Goal: Information Seeking & Learning: Learn about a topic

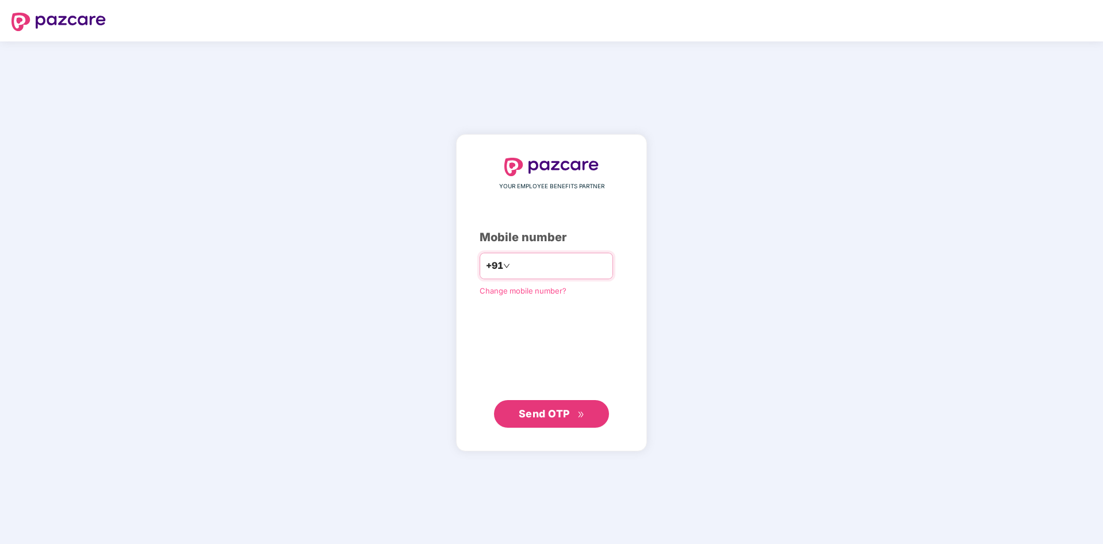
click at [540, 263] on input "number" at bounding box center [560, 266] width 94 height 18
type input "**********"
click at [537, 407] on span "Send OTP" at bounding box center [552, 413] width 66 height 16
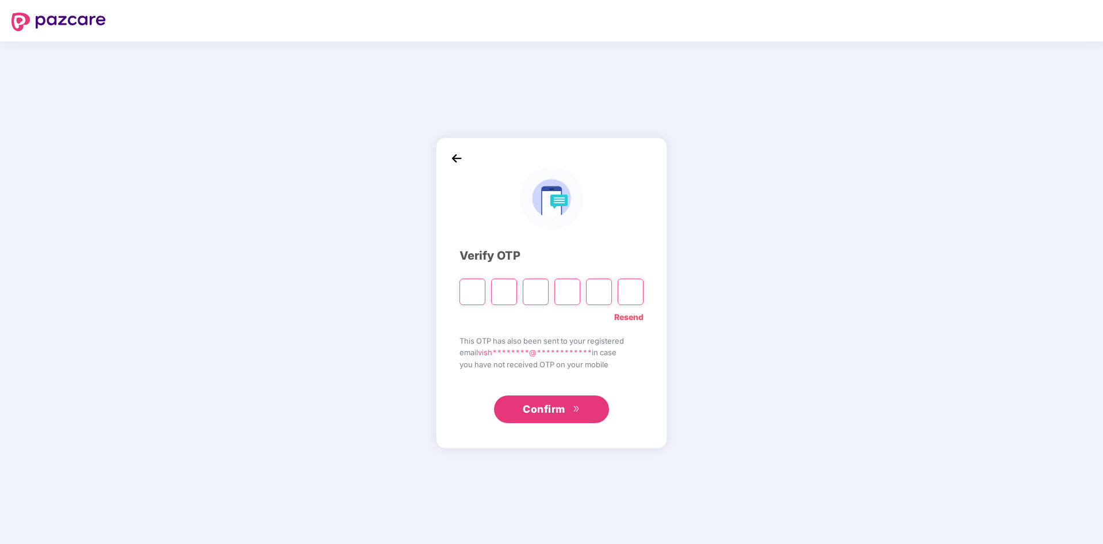
type input "*"
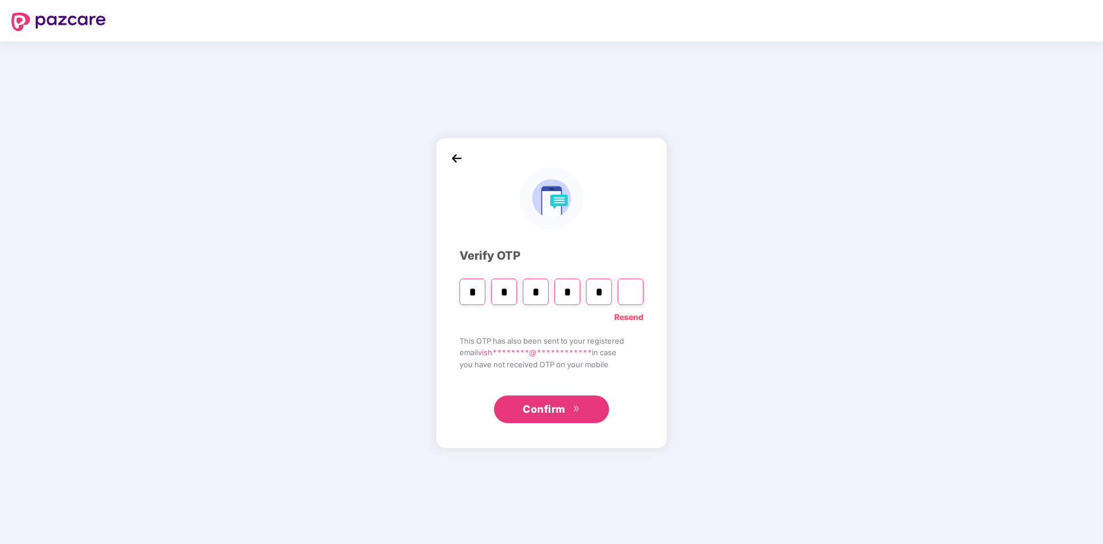
type input "*"
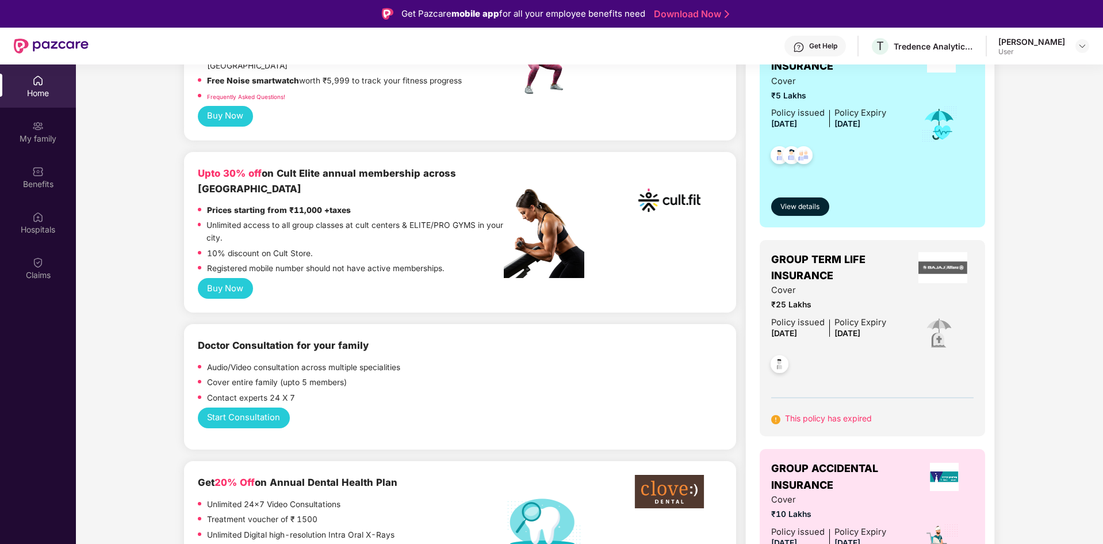
scroll to position [230, 0]
click at [802, 207] on span "View details" at bounding box center [800, 206] width 39 height 11
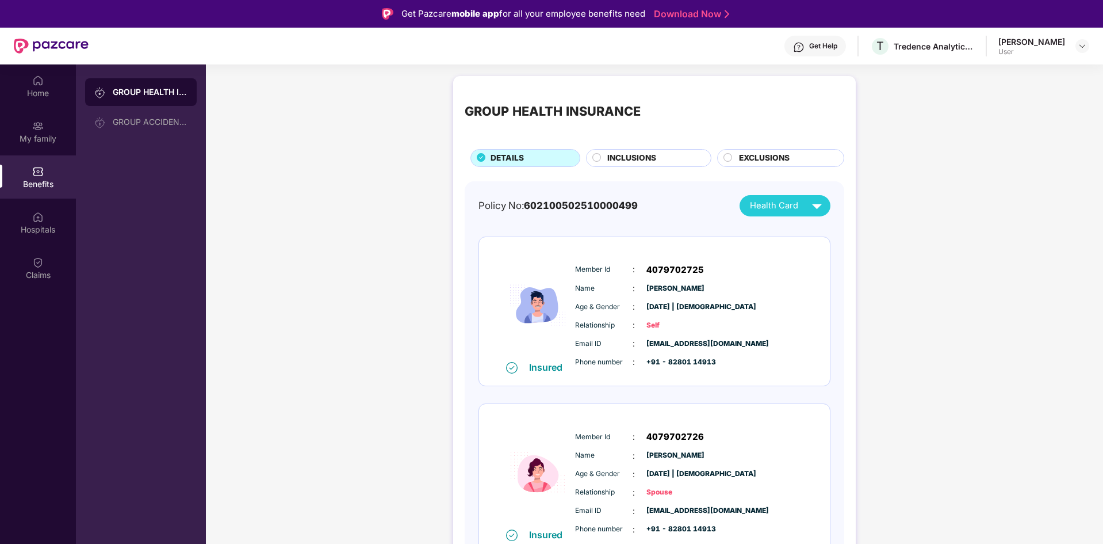
click at [624, 157] on span "INCLUSIONS" at bounding box center [631, 158] width 49 height 13
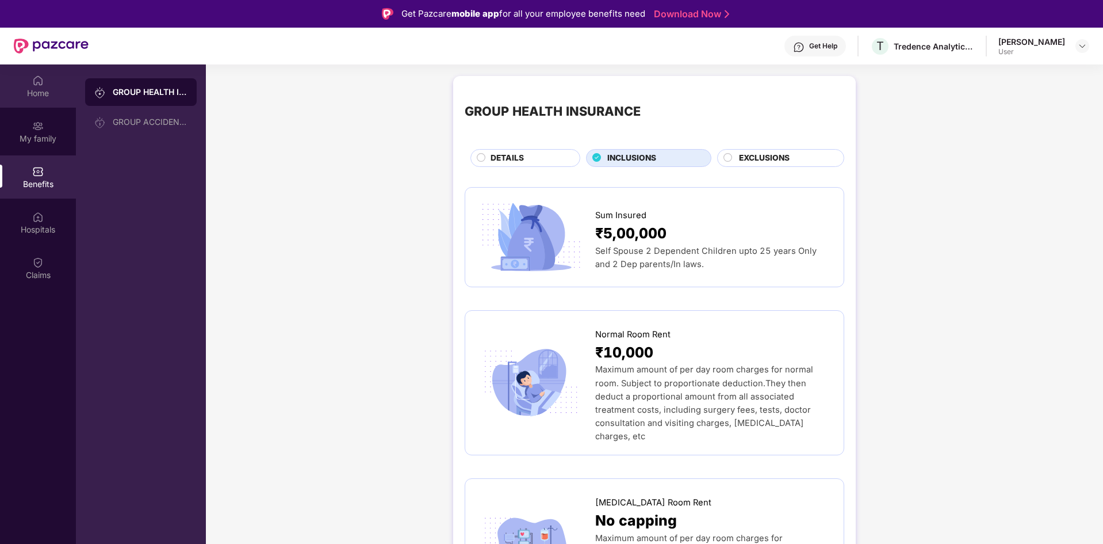
click at [33, 94] on div "Home" at bounding box center [38, 93] width 76 height 12
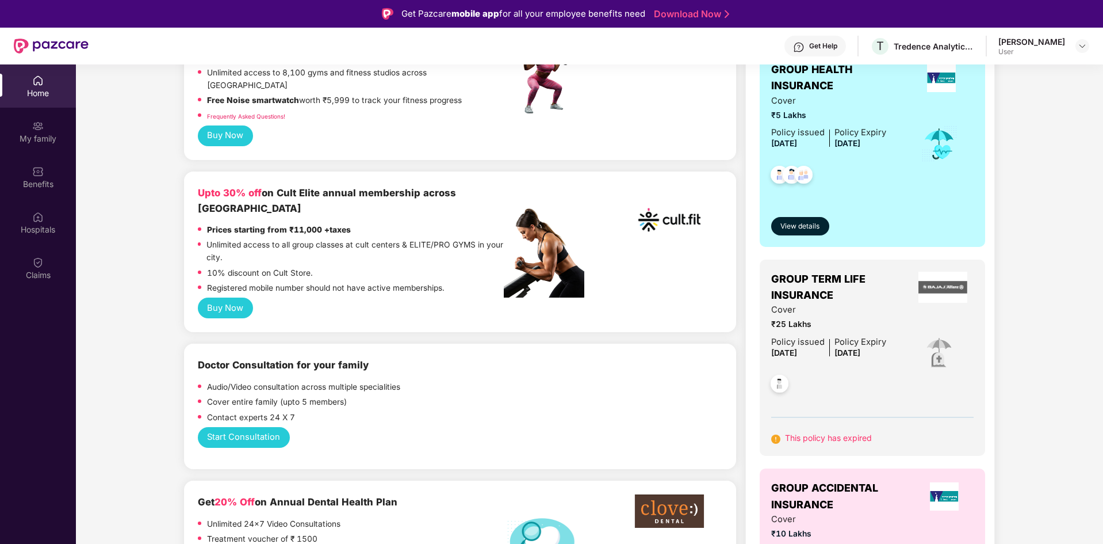
scroll to position [288, 0]
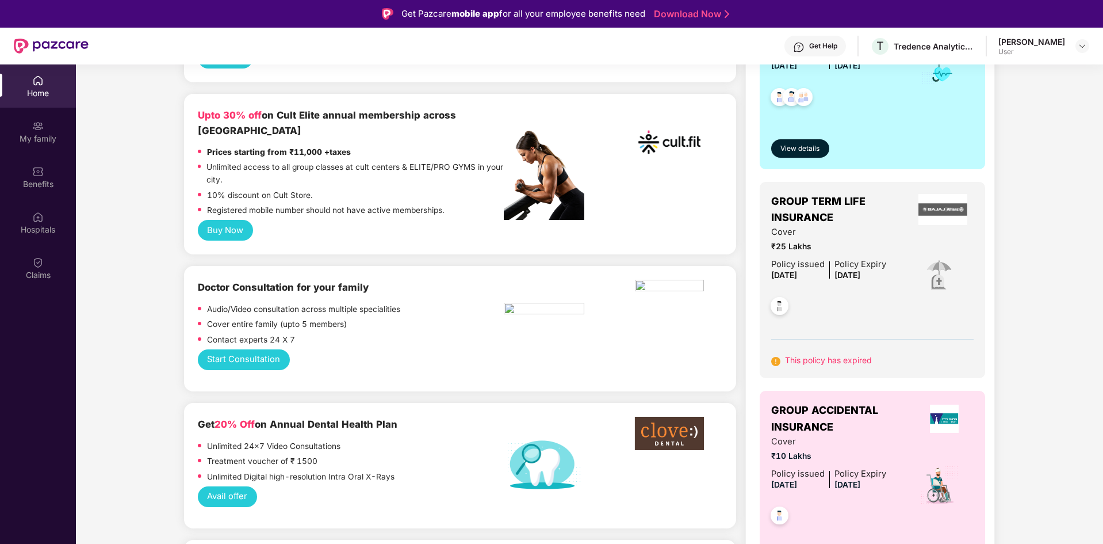
click at [266, 349] on button "Start Consultation" at bounding box center [244, 359] width 92 height 21
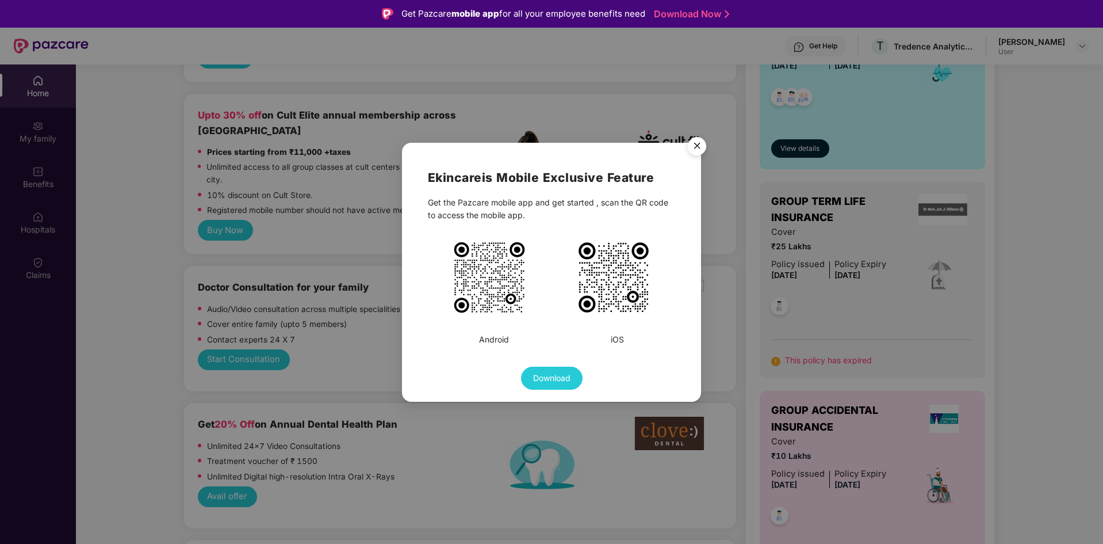
click at [696, 146] on img "Close" at bounding box center [697, 148] width 32 height 32
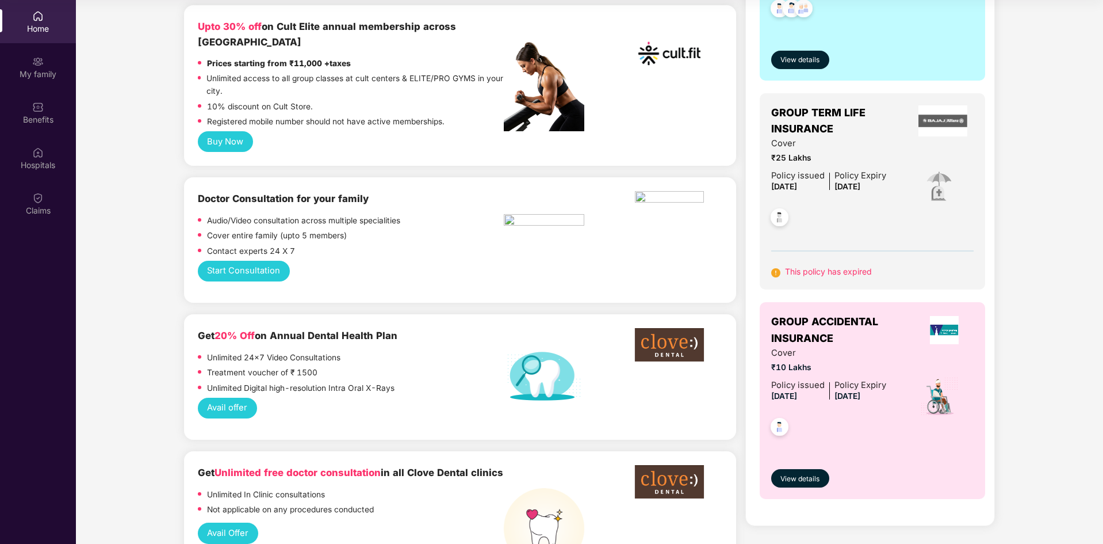
scroll to position [345, 0]
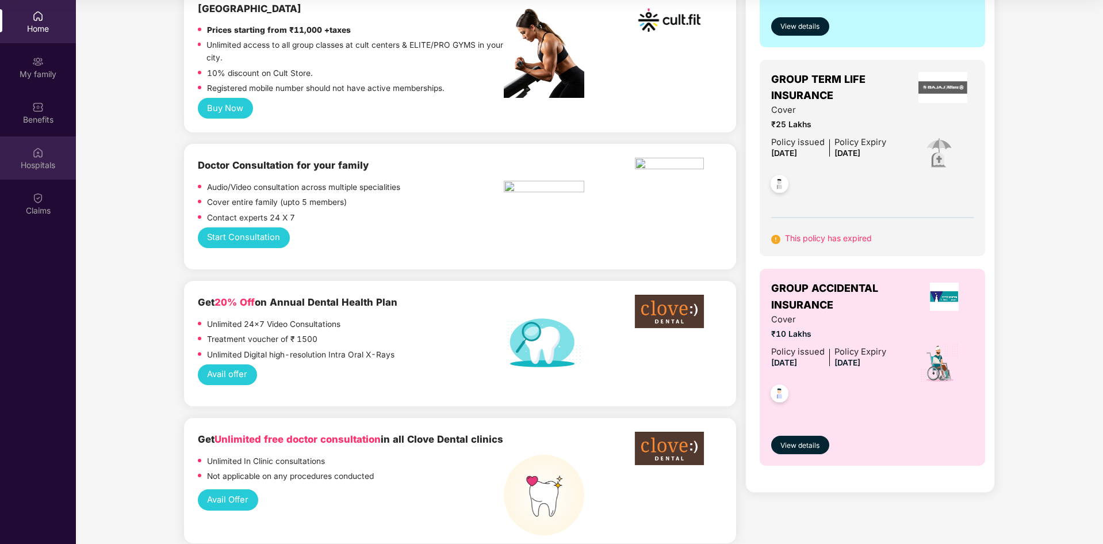
click at [28, 155] on div "Hospitals" at bounding box center [38, 157] width 76 height 43
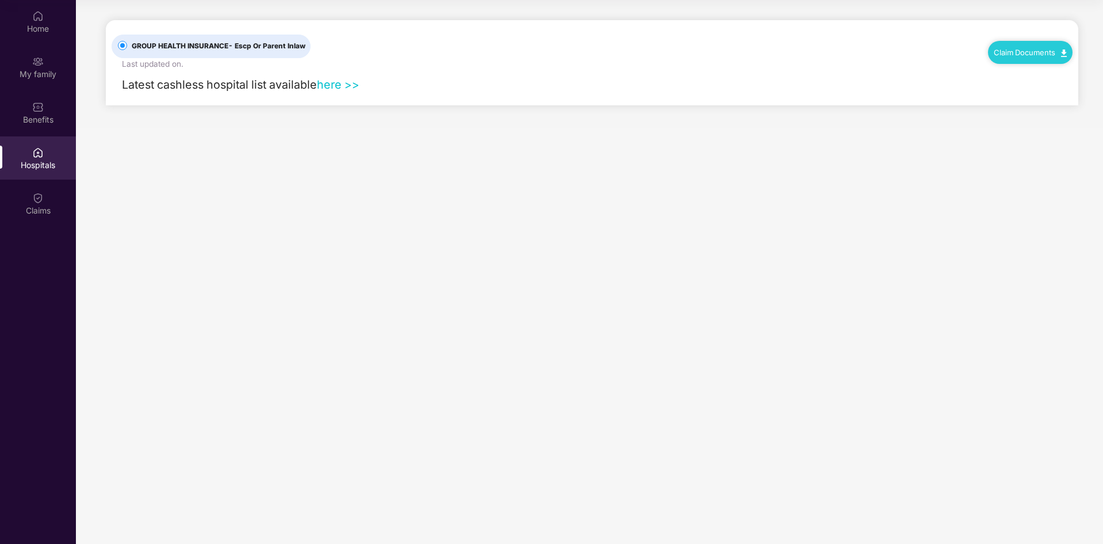
click at [342, 86] on link "here >>" at bounding box center [338, 85] width 43 height 14
click at [32, 202] on img at bounding box center [38, 198] width 12 height 12
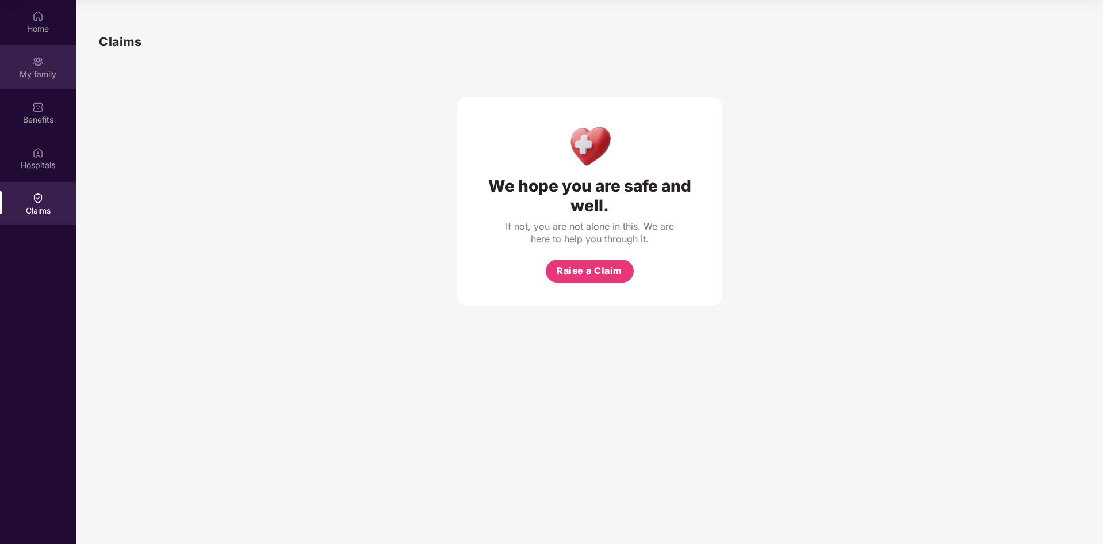
click at [44, 74] on div "My family" at bounding box center [38, 74] width 76 height 12
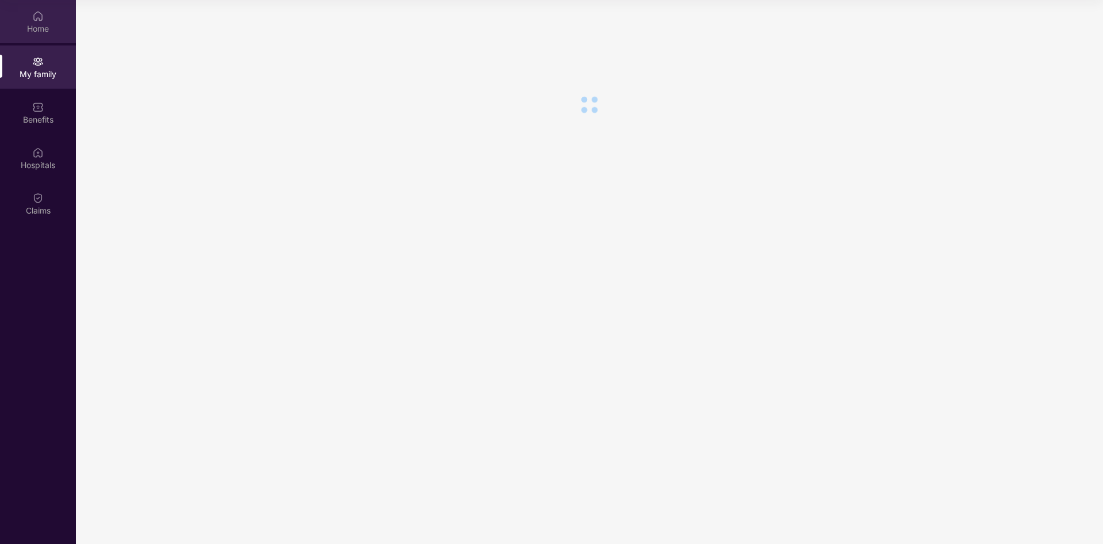
click at [36, 25] on div "Home" at bounding box center [38, 29] width 76 height 12
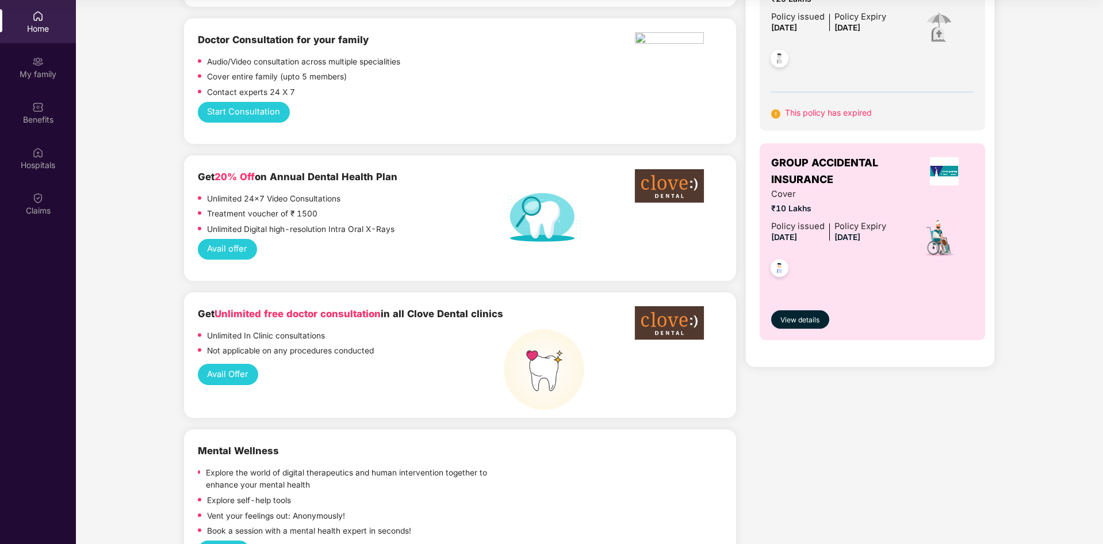
scroll to position [575, 0]
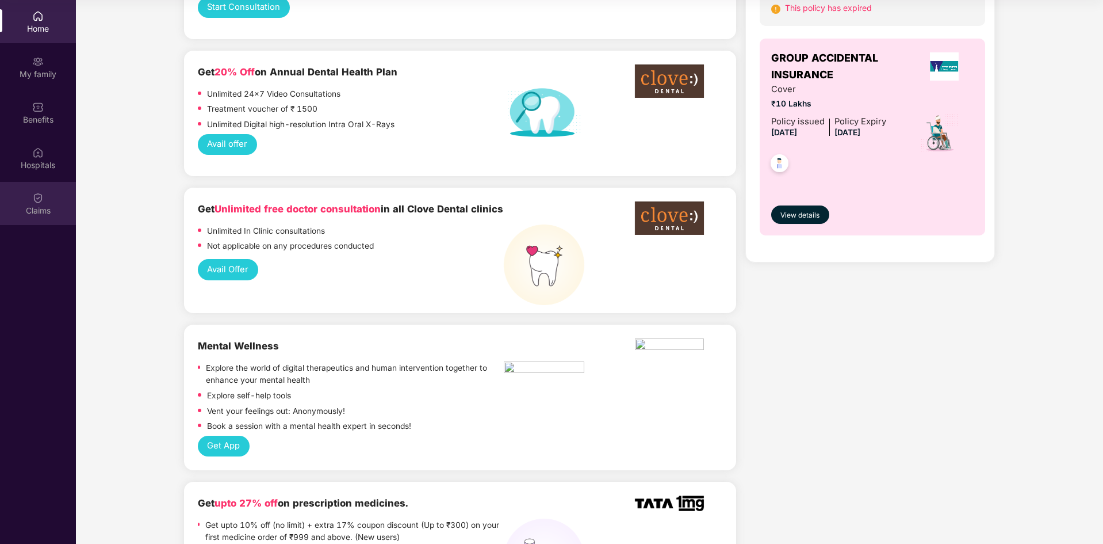
click at [36, 198] on img at bounding box center [38, 198] width 12 height 12
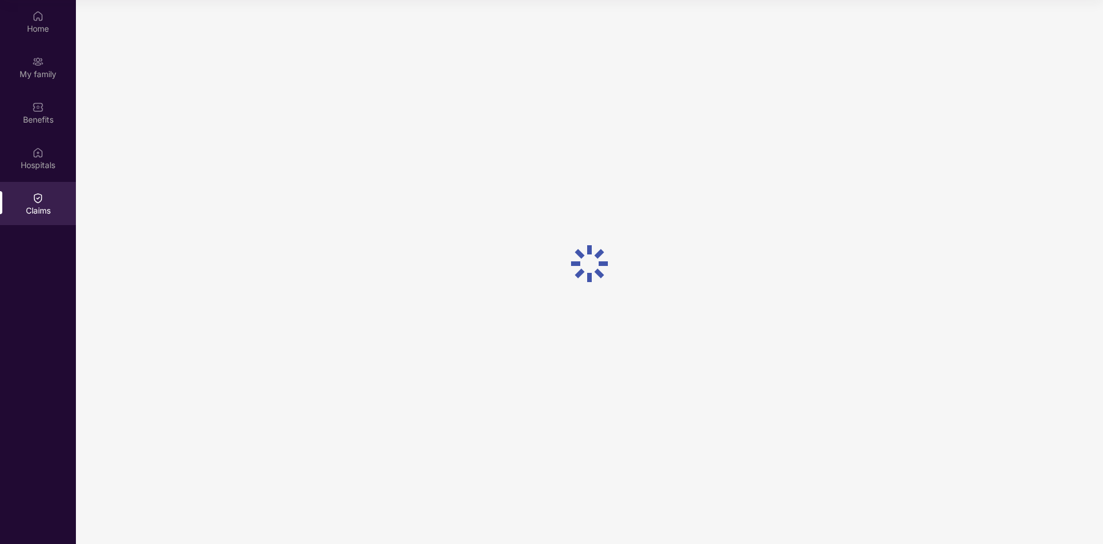
scroll to position [0, 0]
click at [40, 165] on div "Hospitals" at bounding box center [38, 165] width 76 height 12
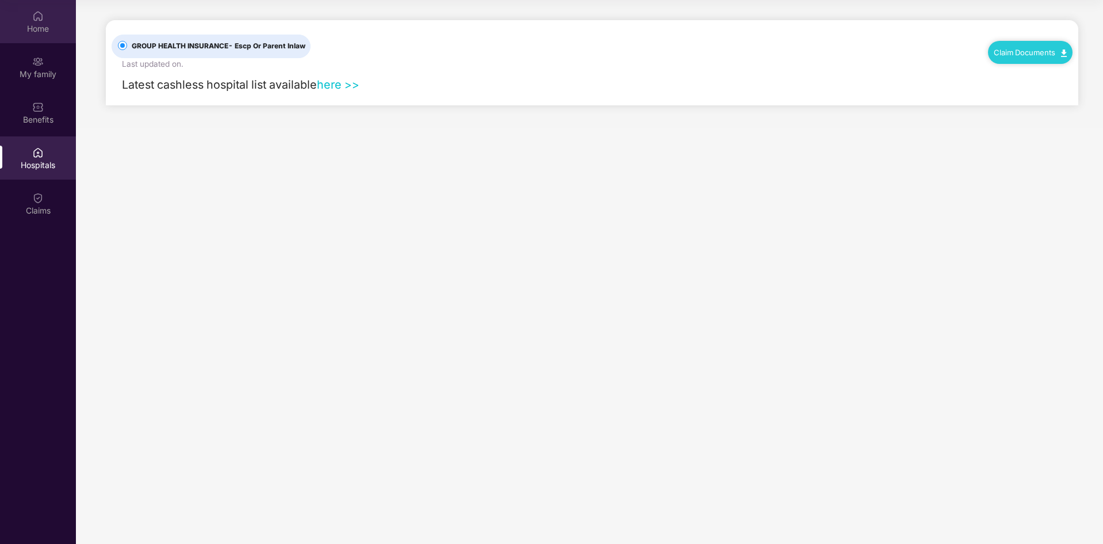
click at [33, 24] on div "Home" at bounding box center [38, 29] width 76 height 12
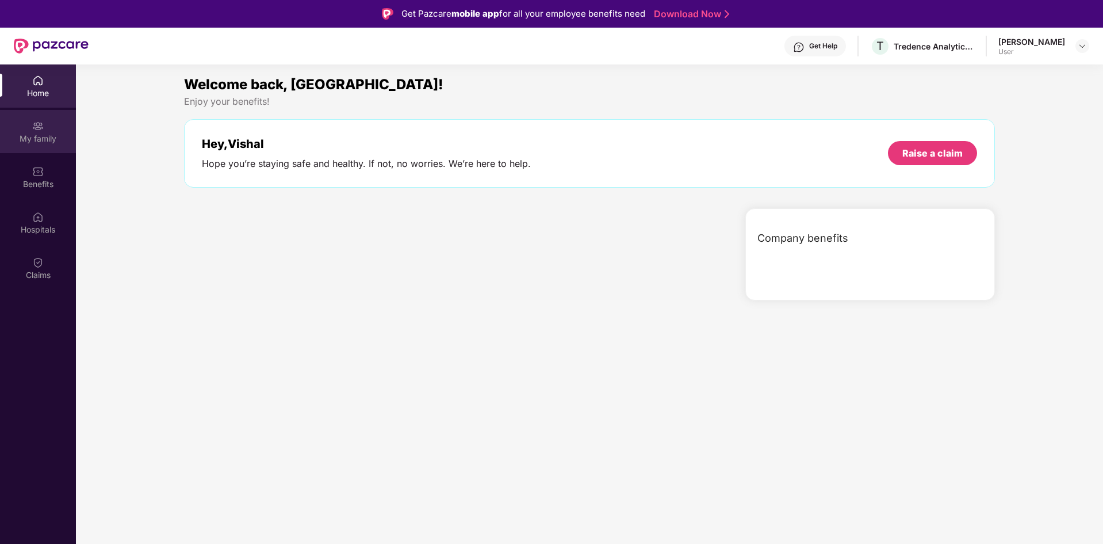
click at [34, 131] on img at bounding box center [38, 126] width 12 height 12
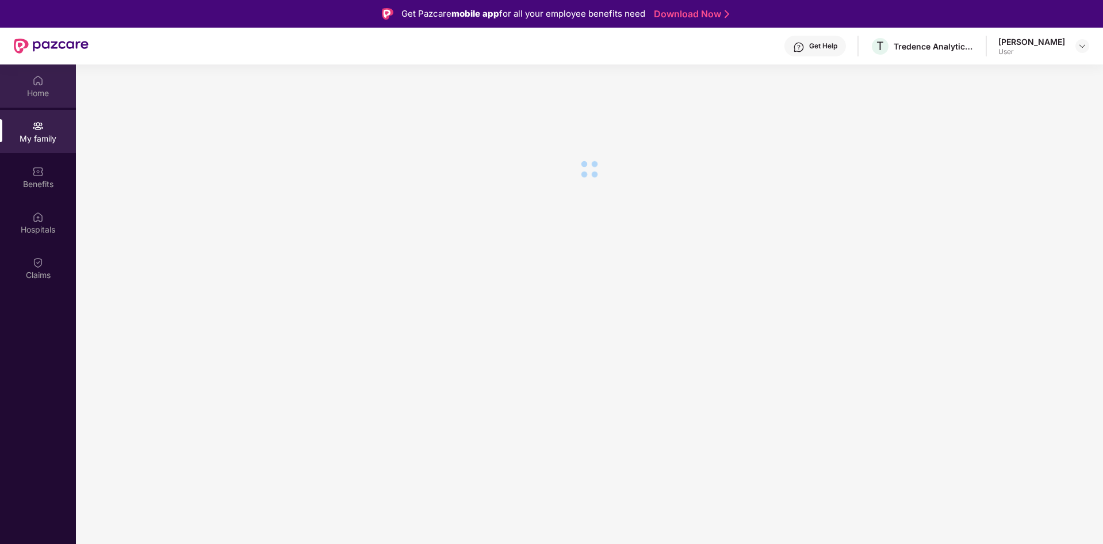
click at [39, 86] on img at bounding box center [38, 81] width 12 height 12
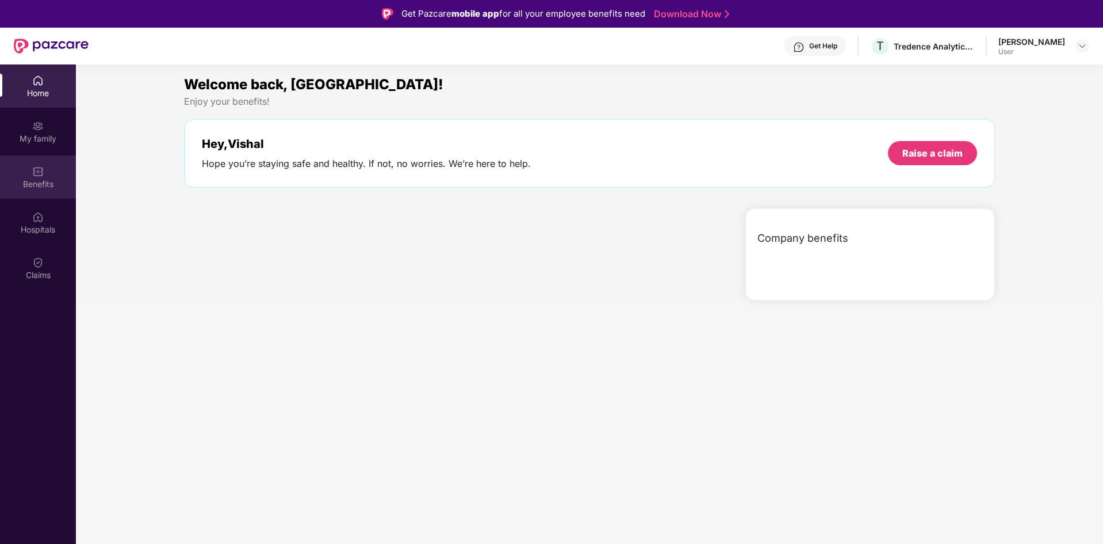
click at [39, 170] on img at bounding box center [38, 172] width 12 height 12
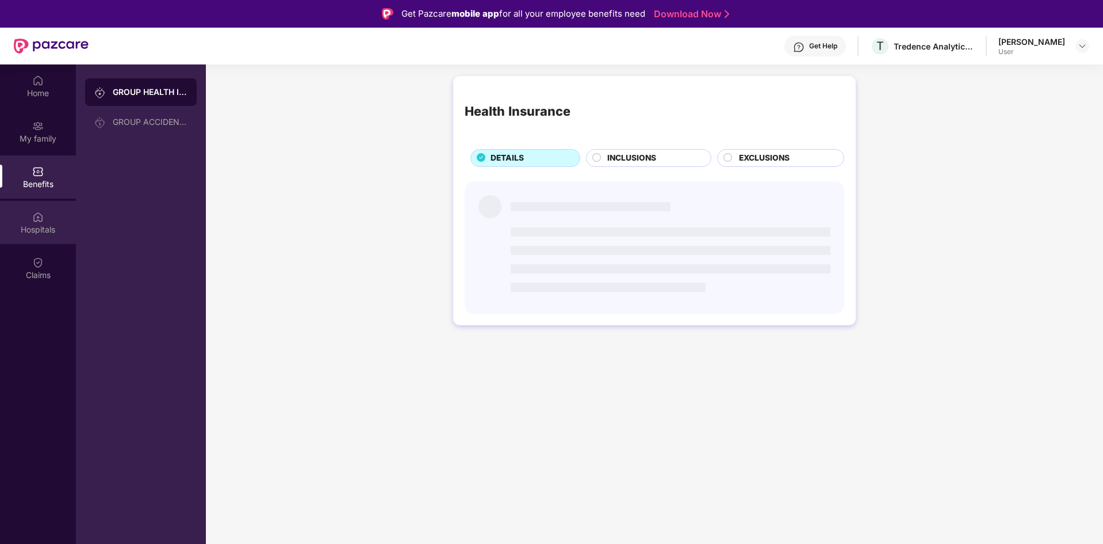
click at [32, 224] on div "Hospitals" at bounding box center [38, 230] width 76 height 12
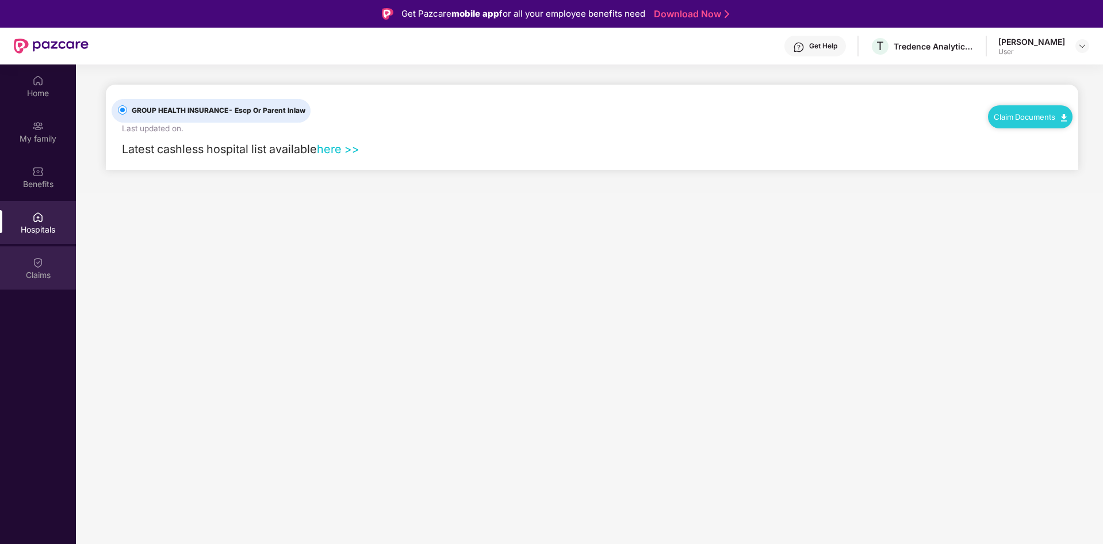
click at [37, 263] on img at bounding box center [38, 263] width 12 height 12
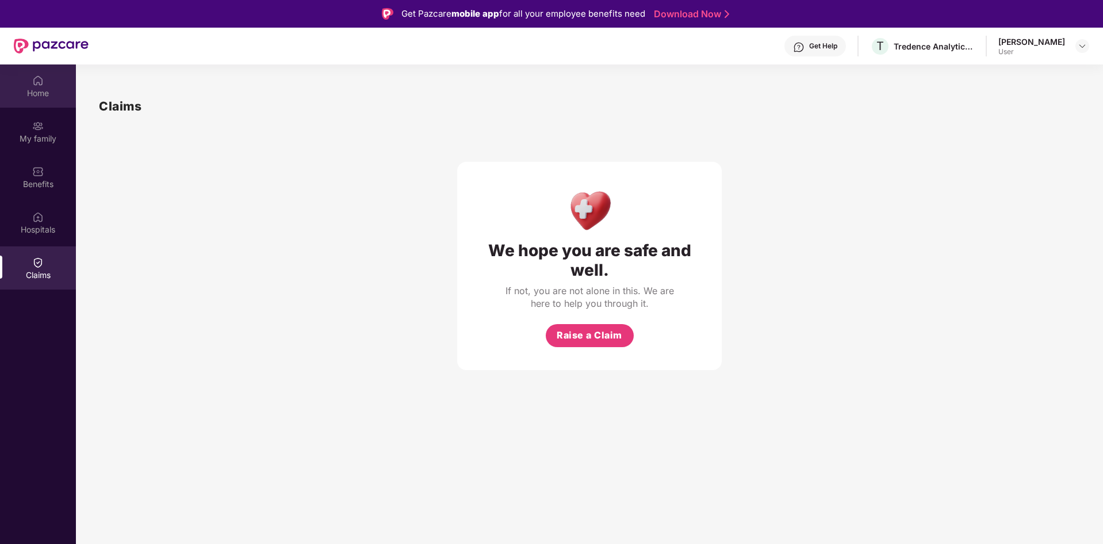
click at [46, 93] on div "Home" at bounding box center [38, 93] width 76 height 12
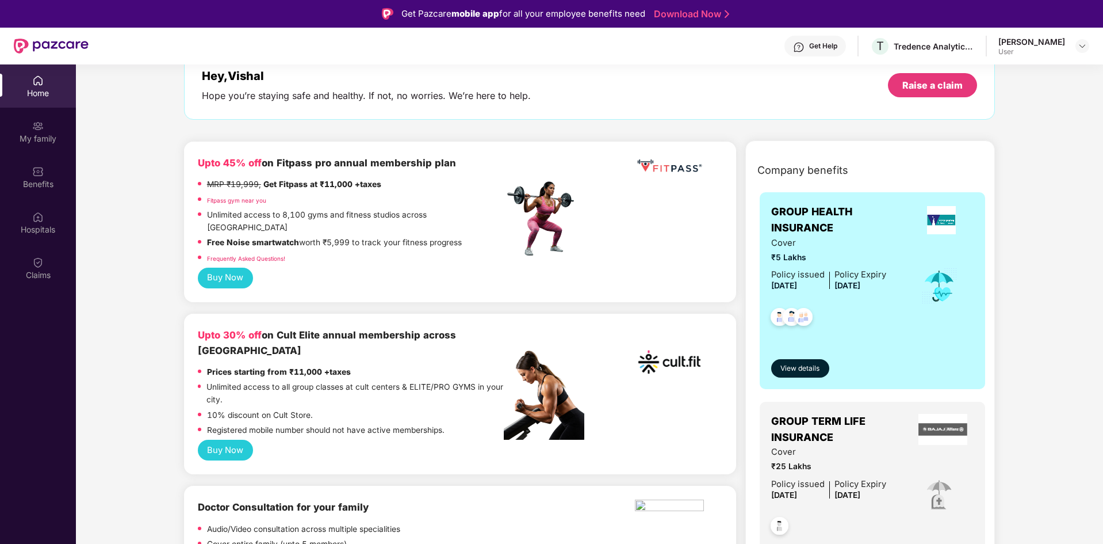
scroll to position [58, 0]
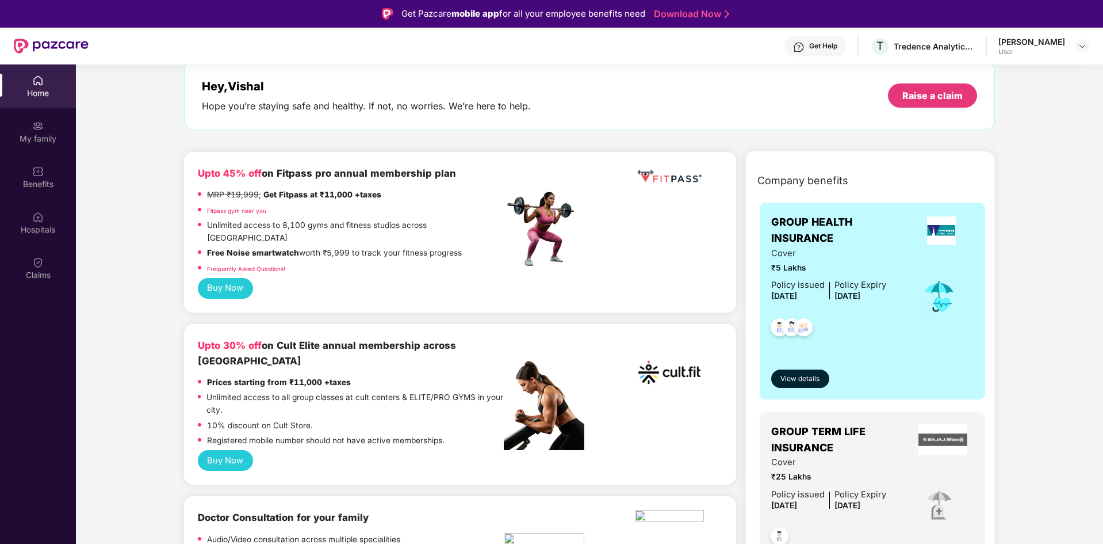
click at [940, 235] on img at bounding box center [941, 230] width 29 height 28
click at [801, 382] on span "View details" at bounding box center [800, 378] width 39 height 11
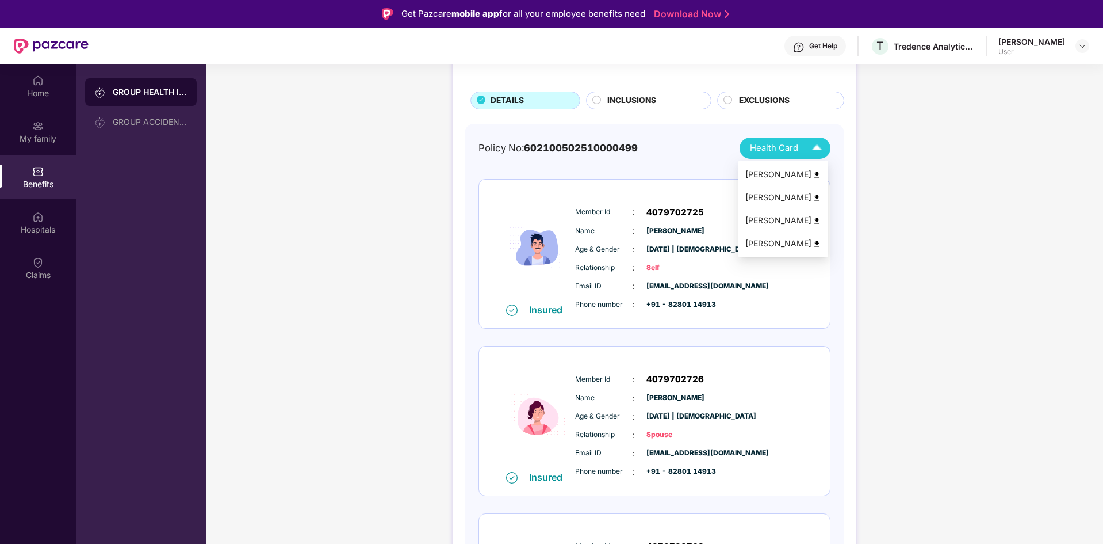
click at [794, 153] on span "Health Card" at bounding box center [774, 148] width 48 height 13
click at [819, 197] on img at bounding box center [817, 197] width 9 height 9
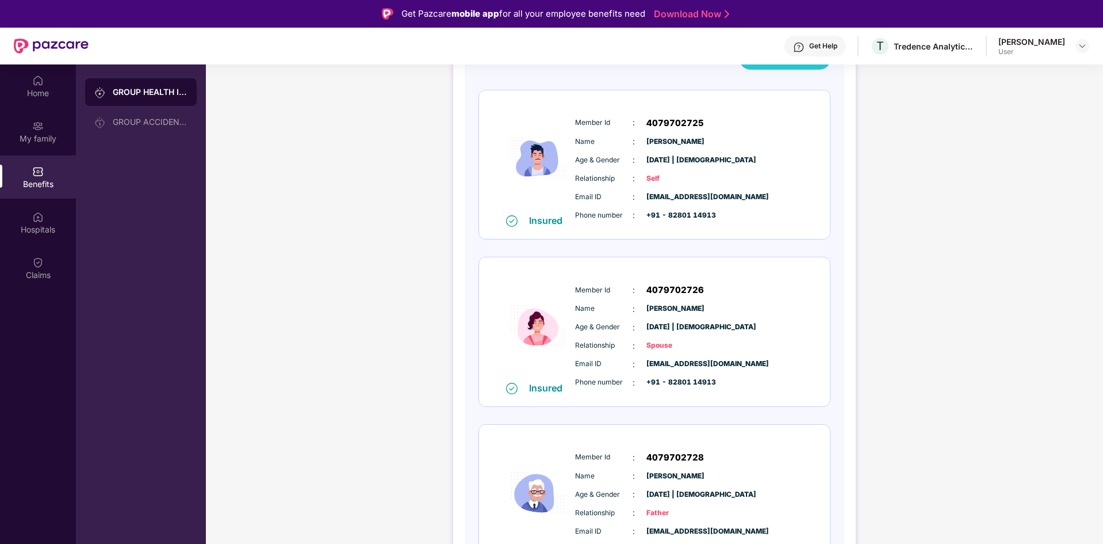
scroll to position [0, 0]
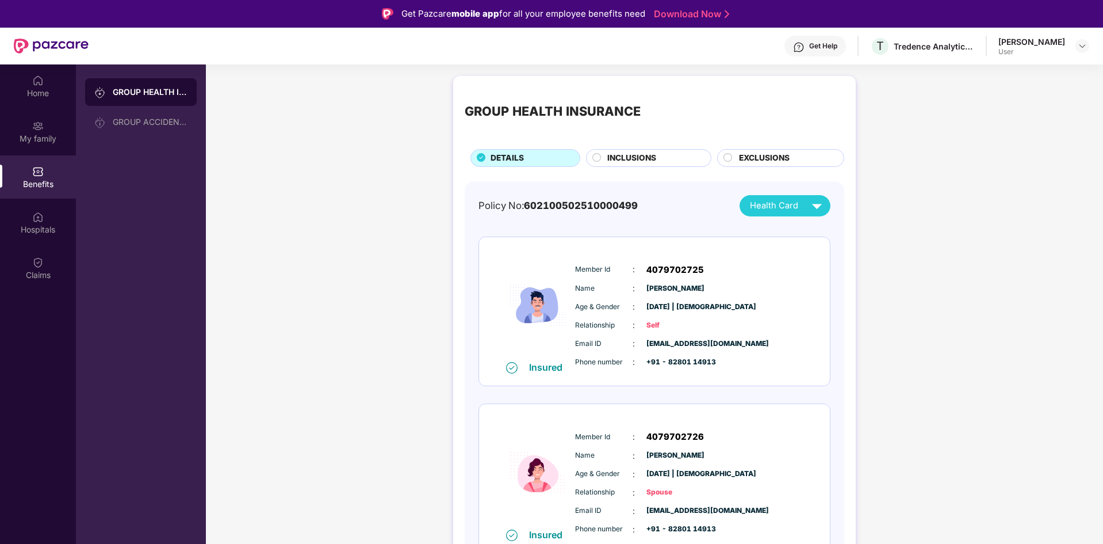
click at [604, 160] on div "INCLUSIONS" at bounding box center [654, 159] width 104 height 14
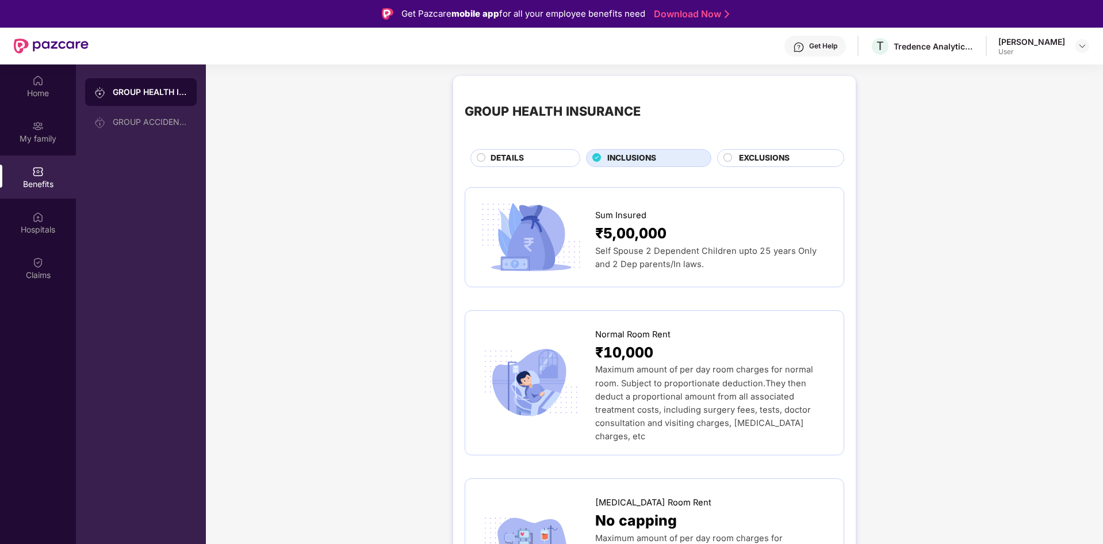
click at [736, 152] on div "EXCLUSIONS" at bounding box center [785, 159] width 105 height 14
